Goal: Task Accomplishment & Management: Manage account settings

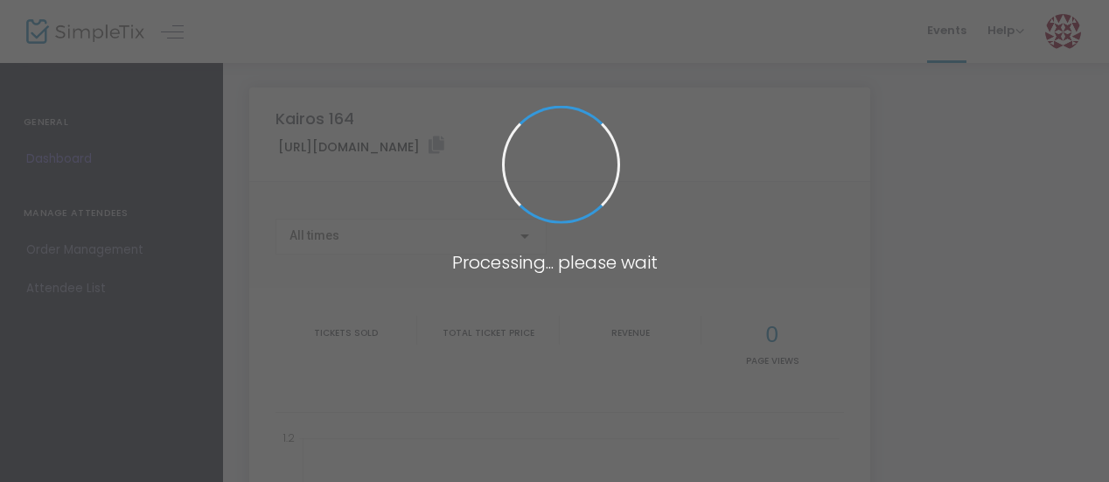
type input "[URL][DOMAIN_NAME]"
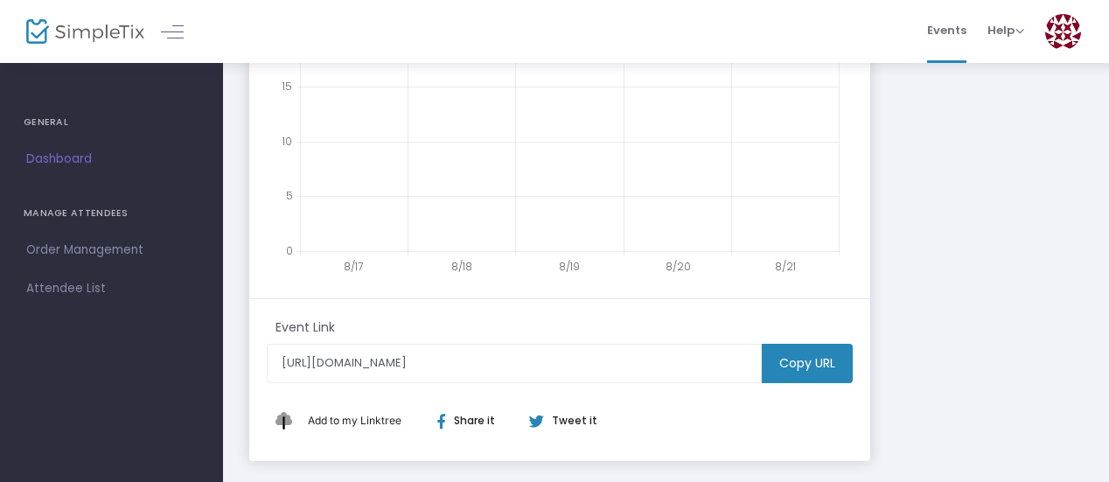
scroll to position [525, 0]
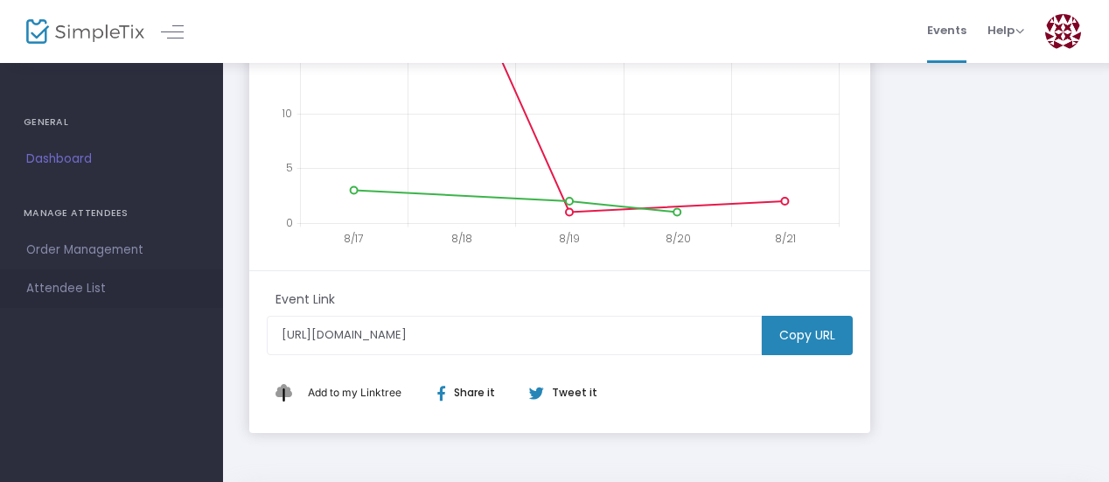
click at [73, 293] on span "Attendee List" at bounding box center [111, 288] width 171 height 23
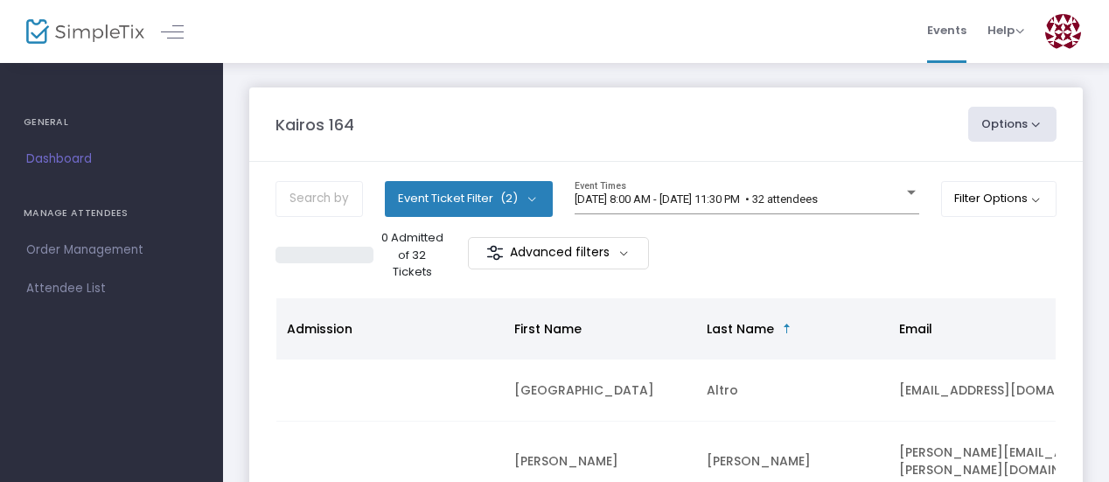
click at [1037, 130] on button "Options" at bounding box center [1012, 124] width 89 height 35
click at [951, 182] on li "Export List" at bounding box center [964, 176] width 161 height 34
radio input "false"
radio input "true"
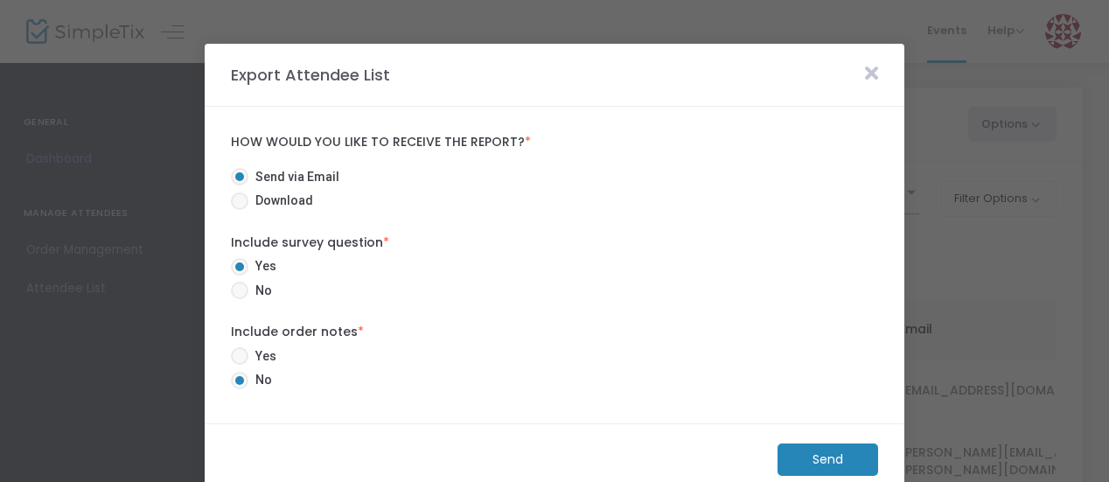
click at [271, 199] on span "Download" at bounding box center [280, 200] width 65 height 18
click at [240, 210] on input "Download" at bounding box center [239, 210] width 1 height 1
radio input "true"
click at [268, 173] on span "Send via Email" at bounding box center [293, 177] width 91 height 18
click at [240, 185] on input "Send via Email" at bounding box center [239, 185] width 1 height 1
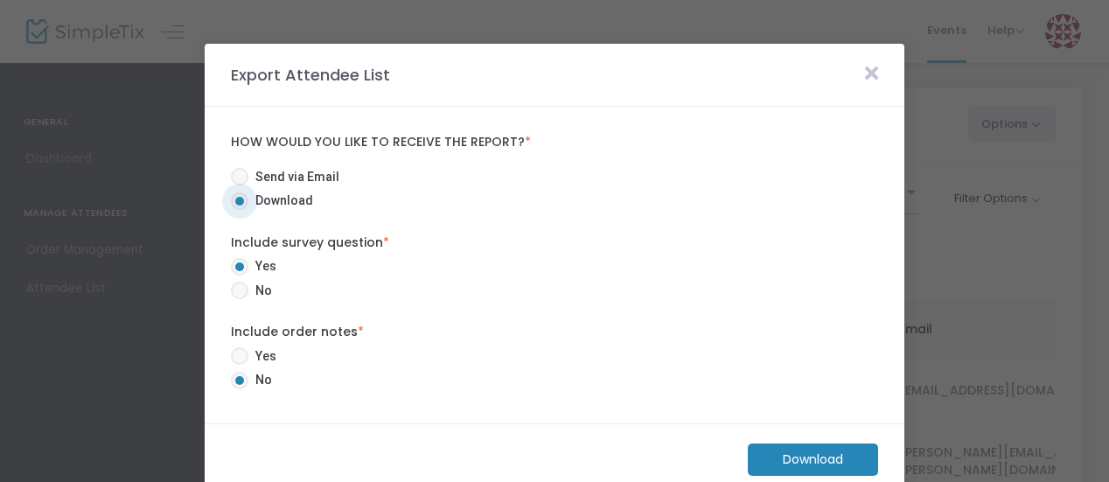
radio input "true"
click at [248, 200] on span "Download" at bounding box center [280, 200] width 65 height 18
click at [240, 210] on input "Download" at bounding box center [239, 210] width 1 height 1
radio input "true"
click at [848, 454] on m-button "Download" at bounding box center [813, 459] width 130 height 32
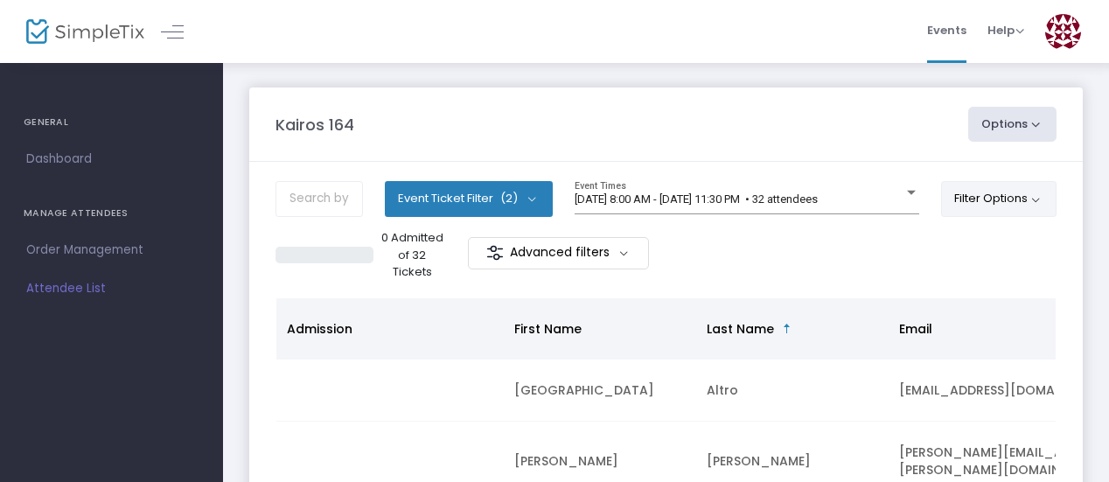
click at [1013, 204] on button "Filter Options" at bounding box center [999, 198] width 116 height 35
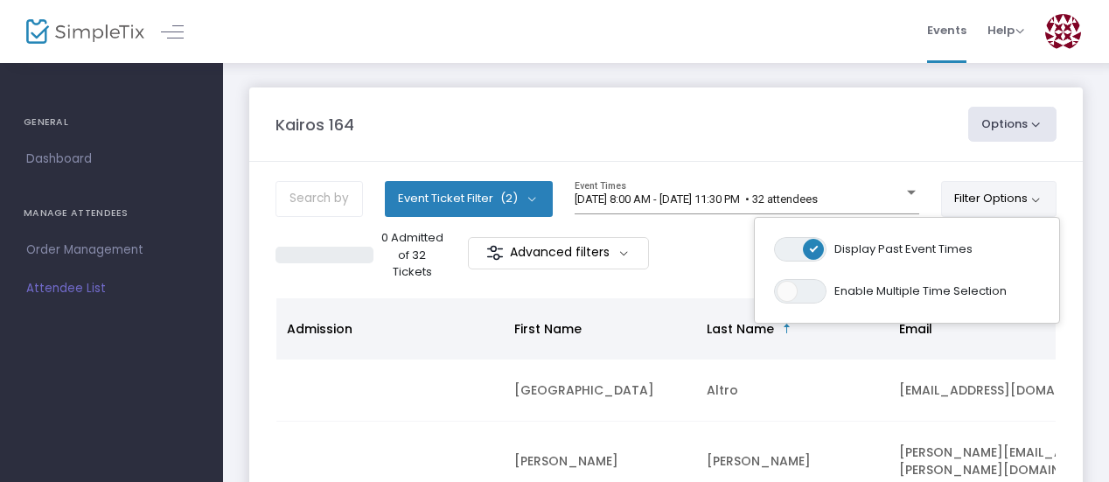
click at [1034, 126] on button "Options" at bounding box center [1012, 124] width 89 height 35
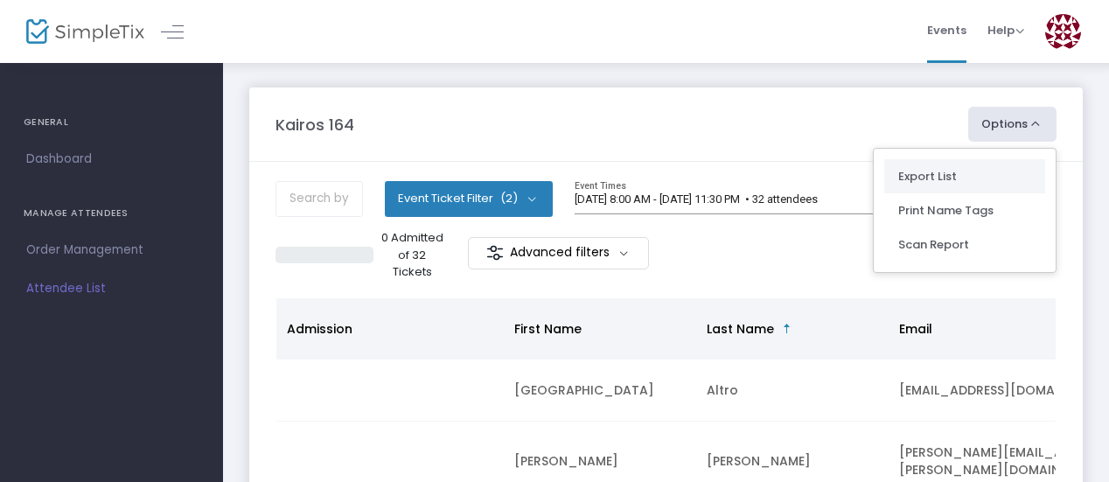
click at [913, 179] on li "Export List" at bounding box center [964, 176] width 161 height 34
radio input "true"
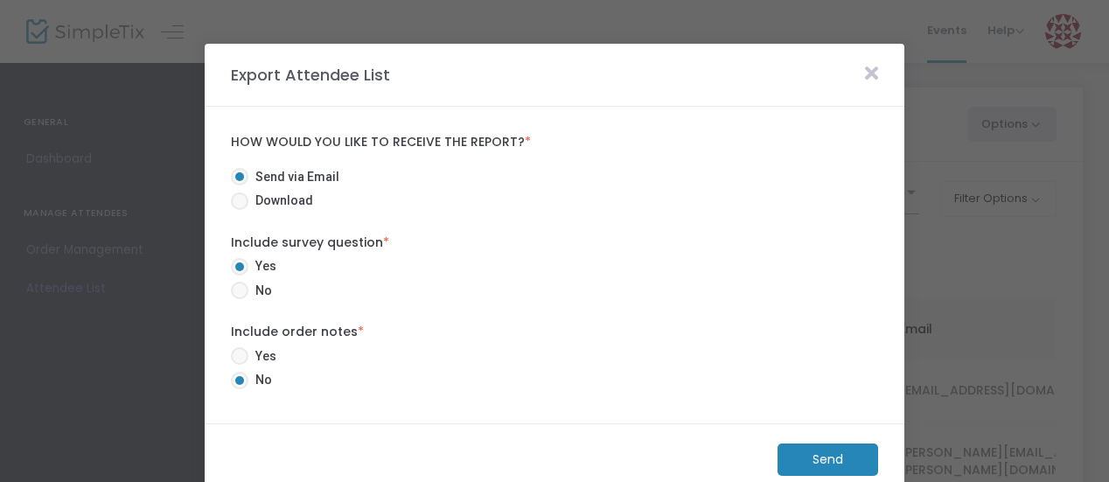
click at [240, 201] on span at bounding box center [239, 200] width 17 height 17
click at [240, 210] on input "Download" at bounding box center [239, 210] width 1 height 1
radio input "true"
click at [841, 454] on m-button "Download" at bounding box center [813, 459] width 130 height 32
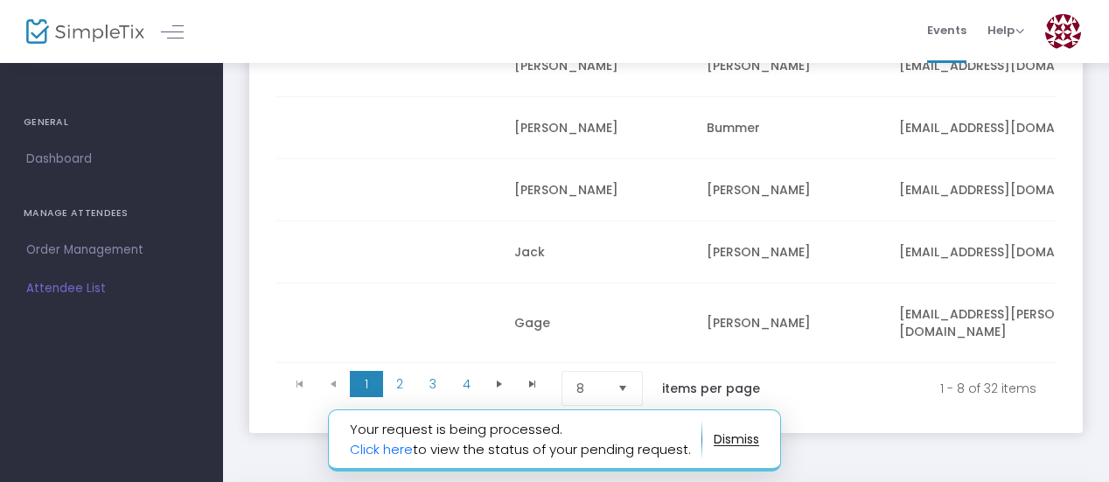
scroll to position [566, 0]
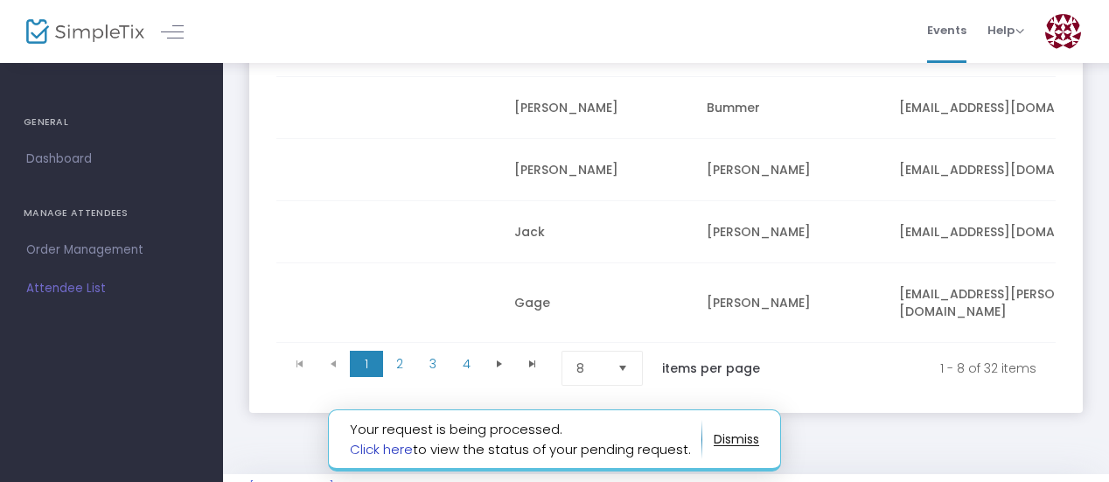
click at [393, 444] on link "Click here" at bounding box center [381, 449] width 63 height 18
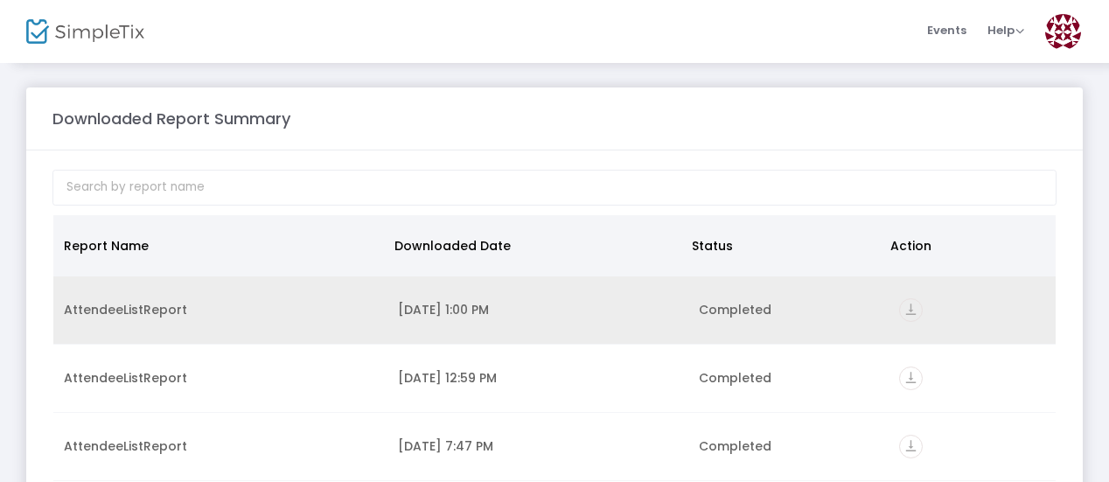
scroll to position [87, 0]
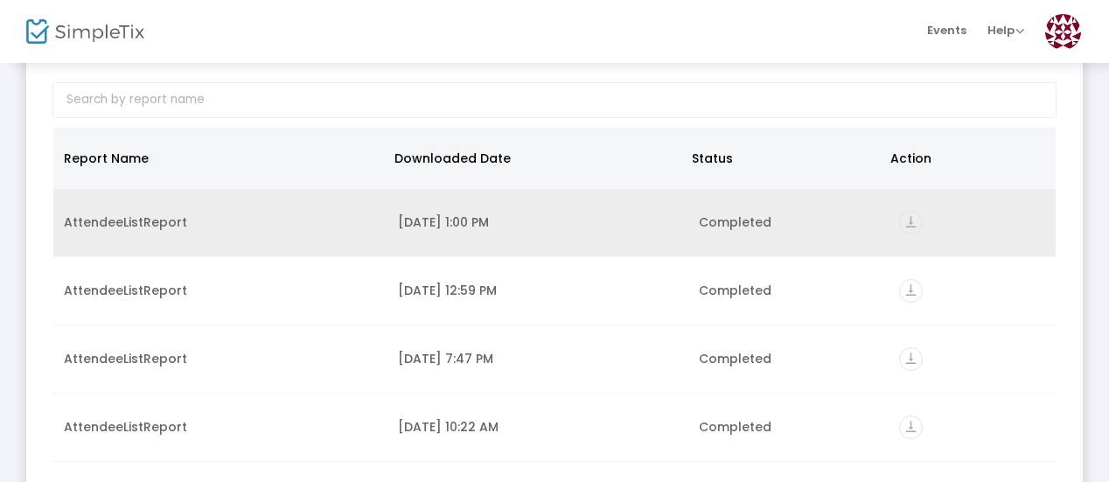
click at [757, 215] on div "Completed" at bounding box center [788, 221] width 179 height 17
click at [915, 221] on icon "vertical_align_bottom" at bounding box center [911, 223] width 24 height 24
